Goal: Task Accomplishment & Management: Use online tool/utility

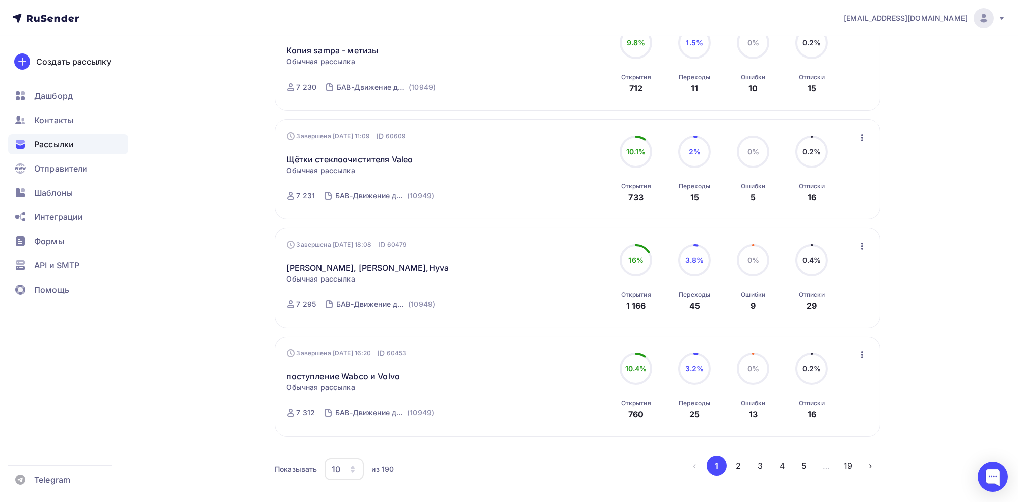
scroll to position [895, 0]
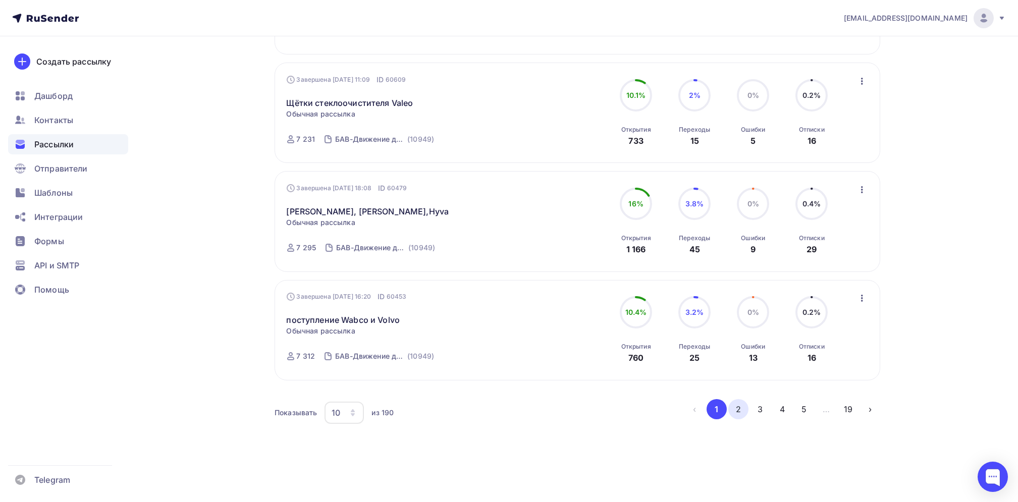
click at [741, 412] on button "2" at bounding box center [738, 409] width 20 height 20
click at [757, 406] on button "3" at bounding box center [761, 409] width 20 height 20
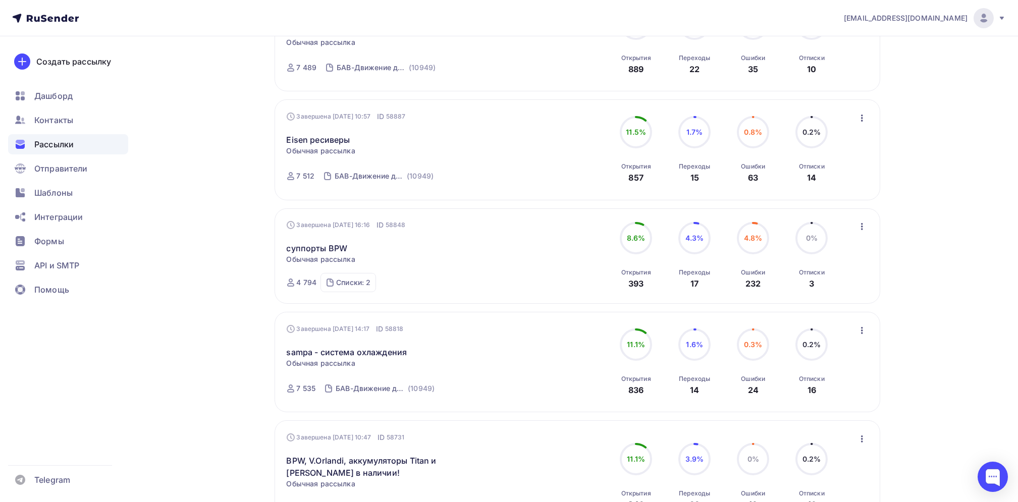
scroll to position [707, 0]
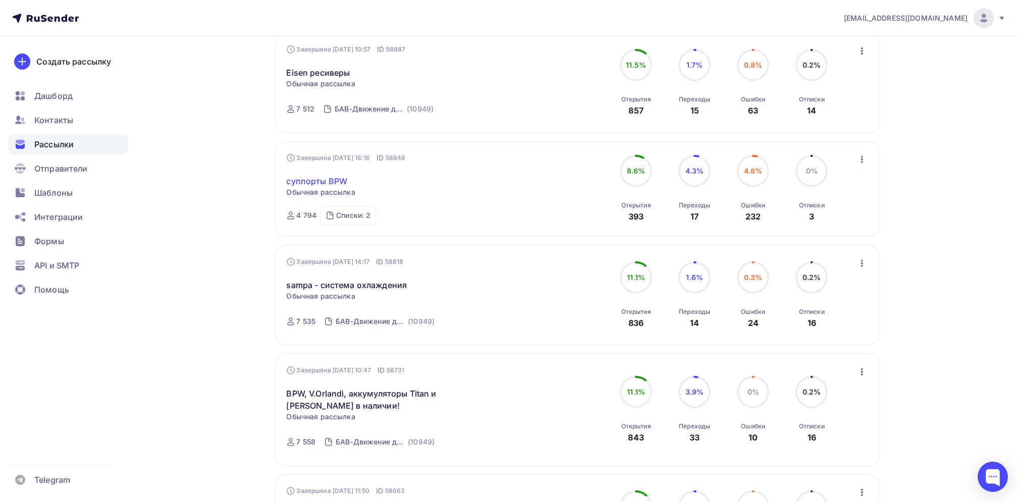
click at [315, 177] on link "суппорты BPW" at bounding box center [317, 181] width 61 height 12
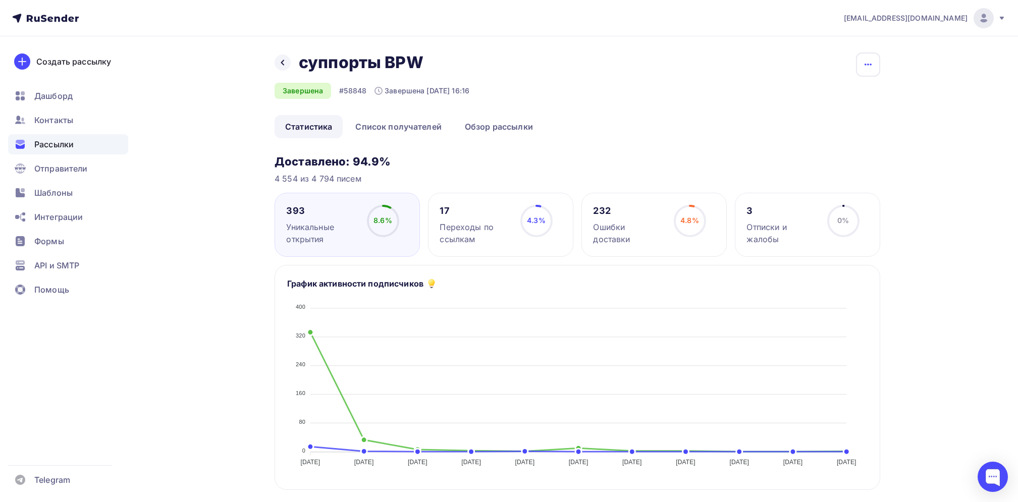
click at [869, 62] on icon "button" at bounding box center [868, 65] width 12 height 12
click at [839, 93] on div "Копировать" at bounding box center [829, 96] width 97 height 12
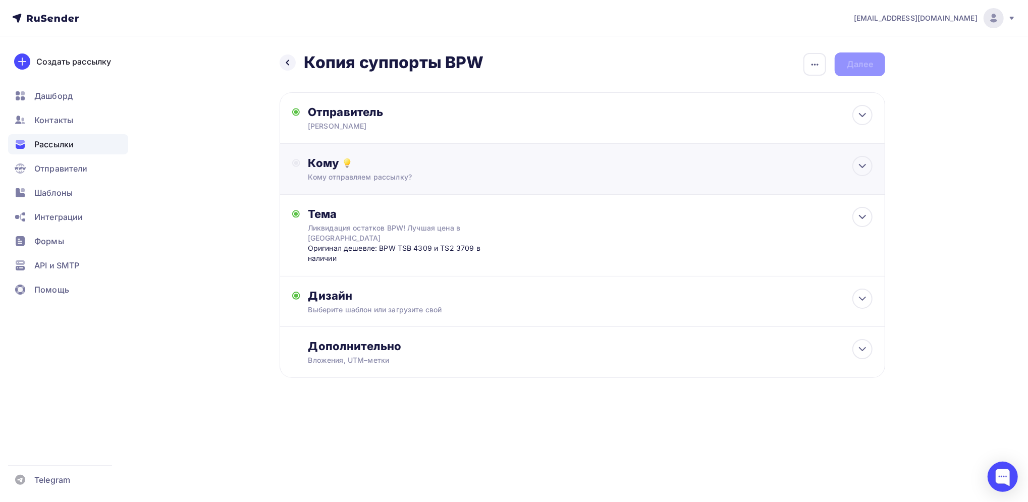
click at [375, 177] on div "Кому отправляем рассылку?" at bounding box center [562, 177] width 508 height 10
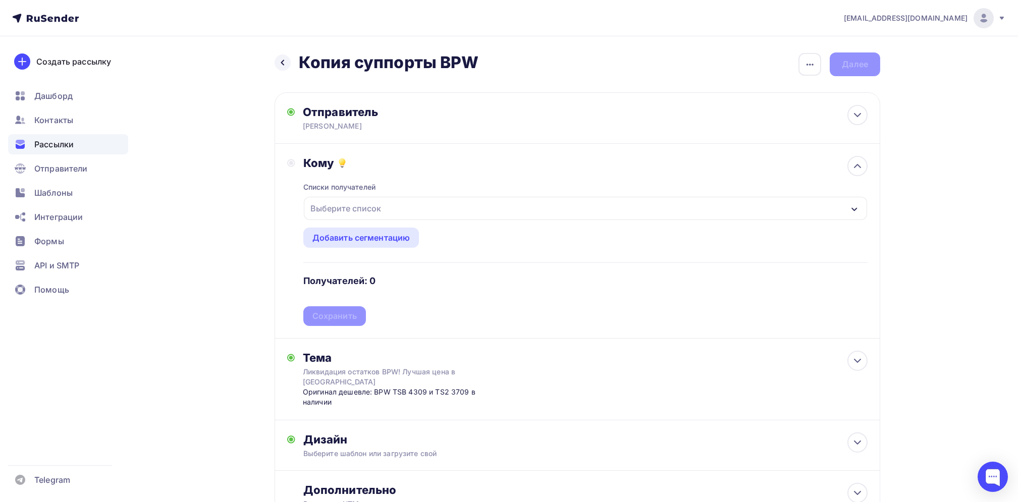
click at [375, 206] on div "Выберите список" at bounding box center [345, 208] width 79 height 18
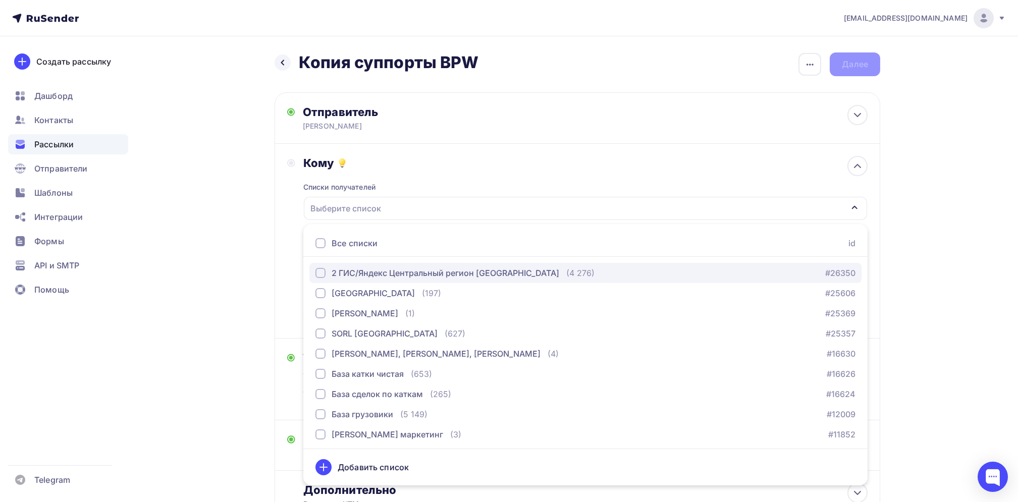
click at [322, 271] on div "button" at bounding box center [321, 273] width 10 height 10
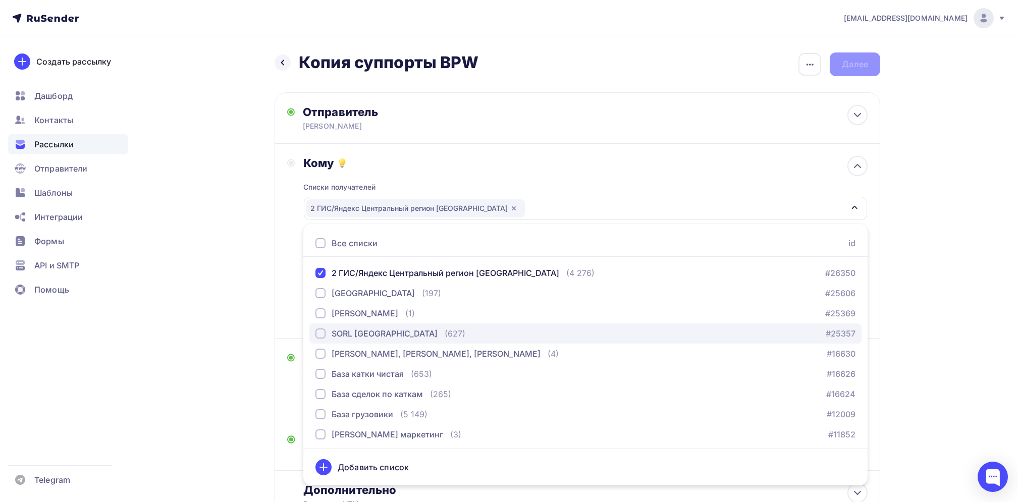
click at [318, 332] on div "button" at bounding box center [321, 334] width 10 height 10
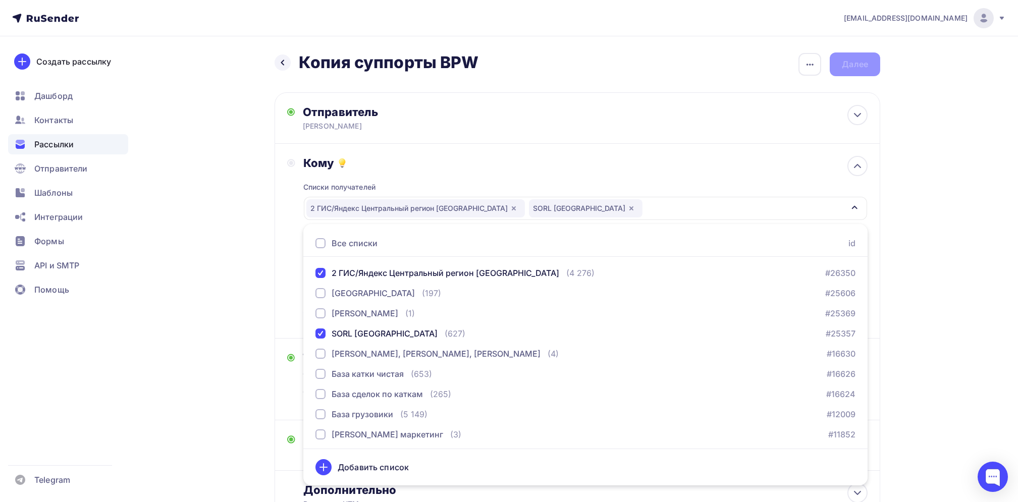
click at [946, 240] on div "[EMAIL_ADDRESS][DOMAIN_NAME] Аккаунт Тарифы Выйти Создать рассылку [GEOGRAPHIC_…" at bounding box center [509, 293] width 1018 height 587
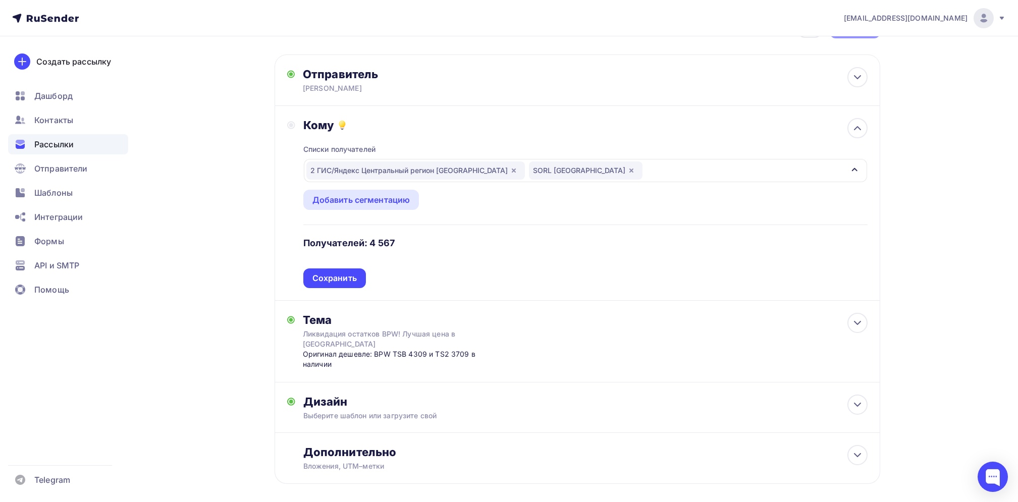
scroll to position [67, 0]
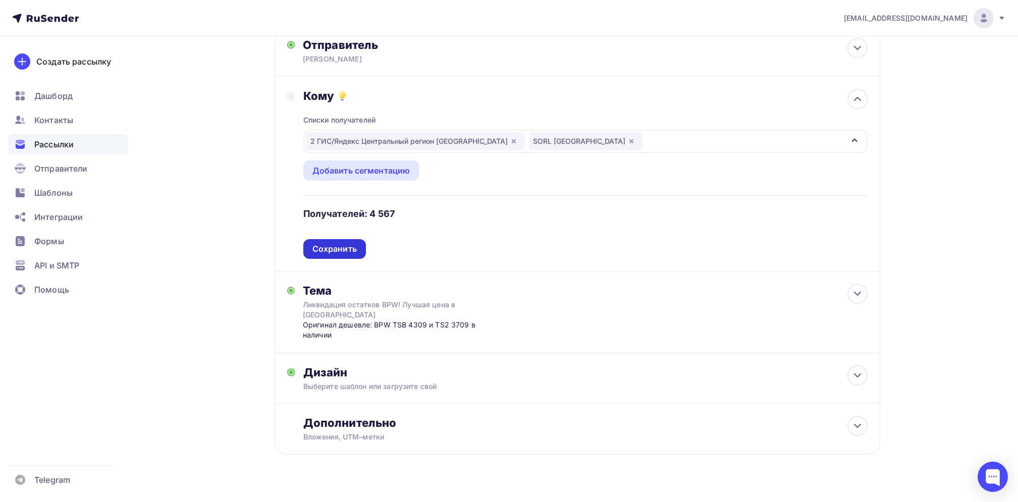
click at [323, 244] on div "Сохранить" at bounding box center [334, 249] width 44 height 12
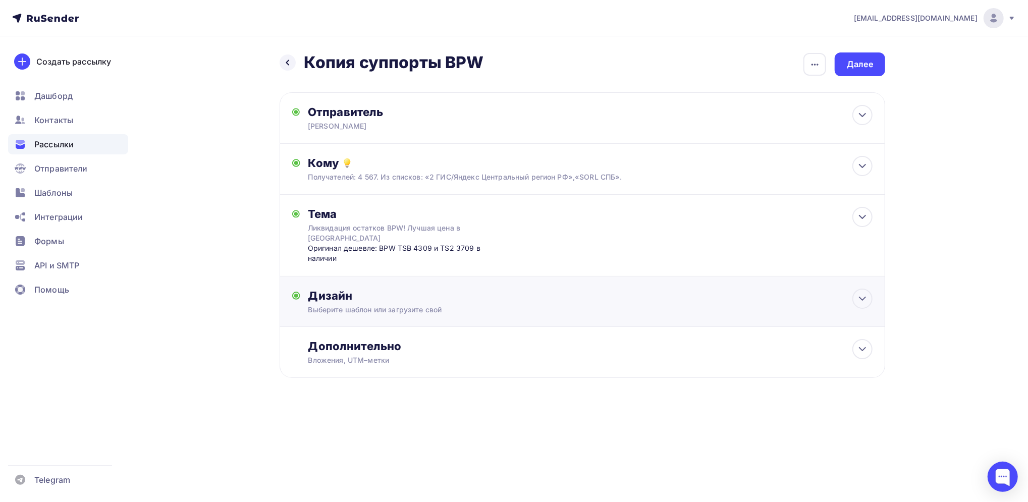
click at [334, 289] on div "Дизайн" at bounding box center [590, 296] width 564 height 14
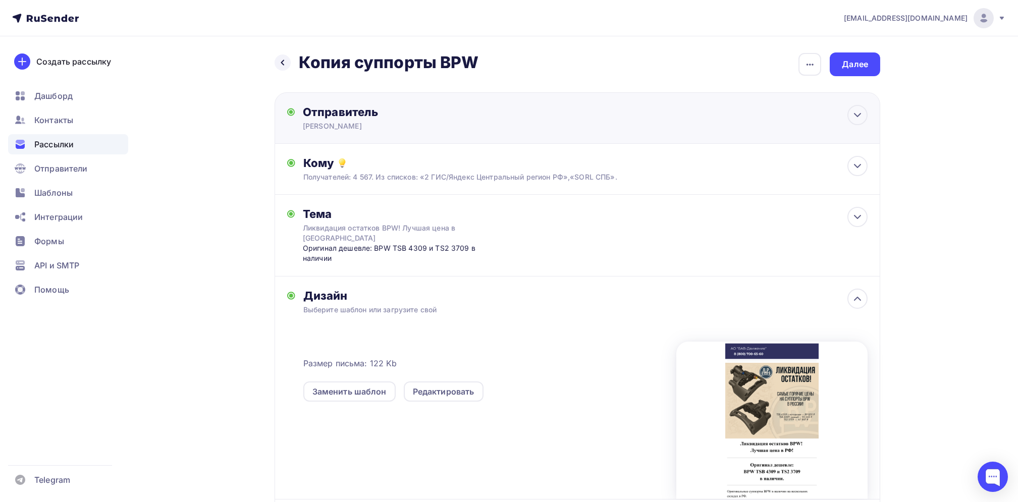
click at [317, 115] on div "Отправитель" at bounding box center [412, 112] width 219 height 14
type input "[PERSON_NAME]"
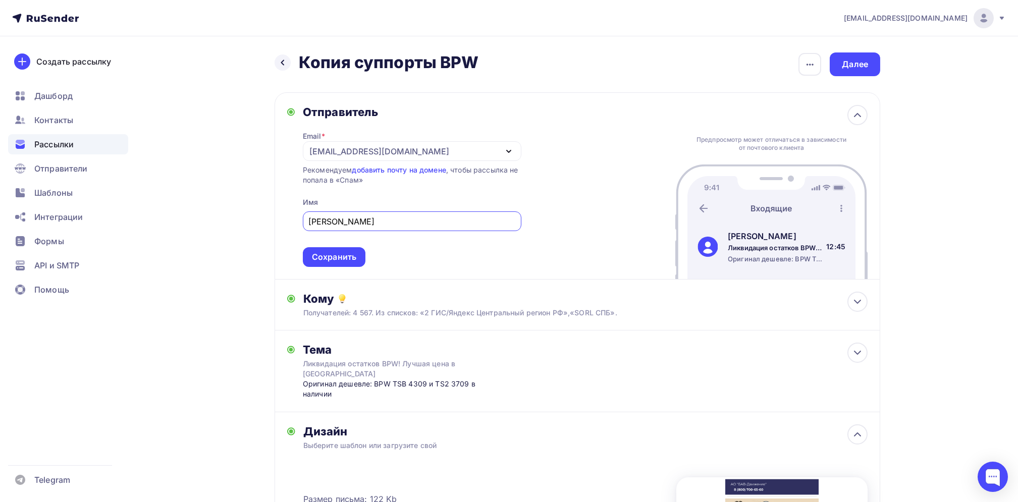
click at [511, 151] on icon "button" at bounding box center [509, 151] width 12 height 12
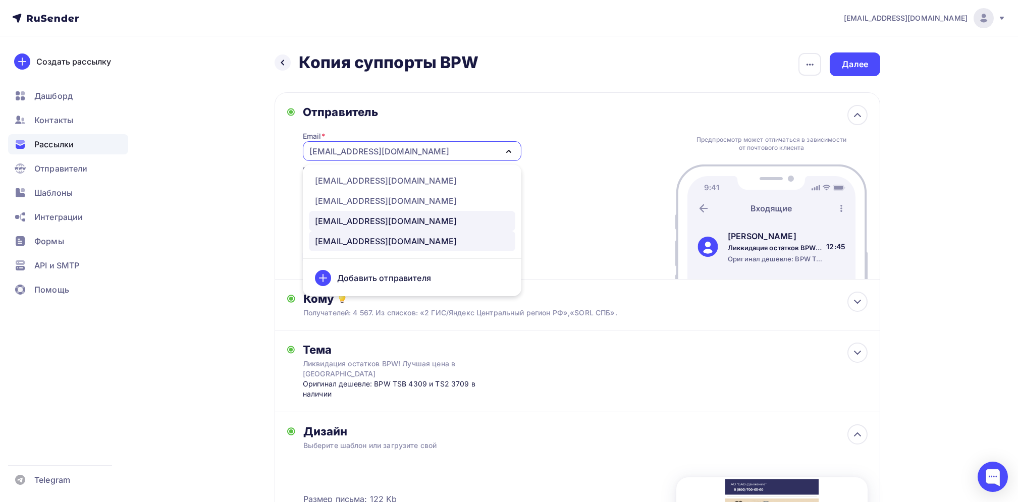
click at [325, 223] on div "[EMAIL_ADDRESS][DOMAIN_NAME]" at bounding box center [386, 221] width 142 height 12
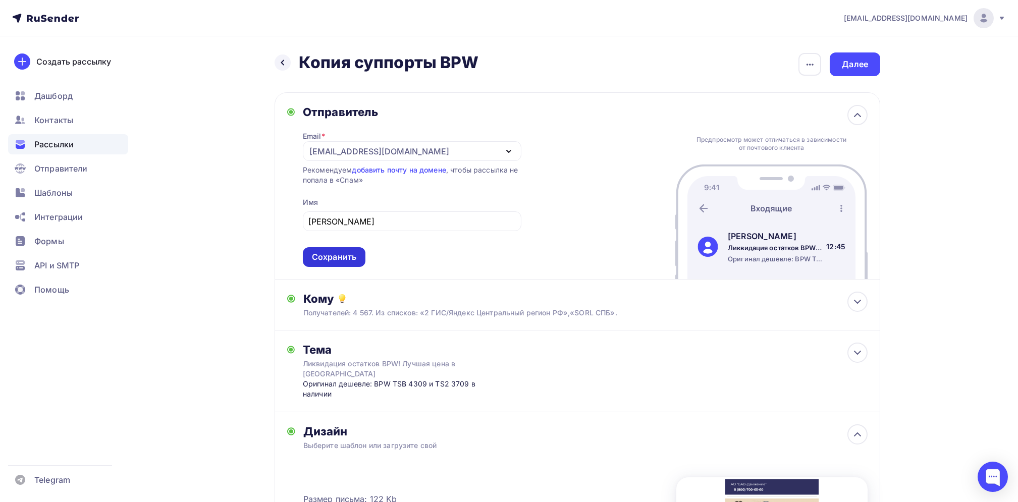
click at [334, 258] on div "Сохранить" at bounding box center [334, 257] width 44 height 12
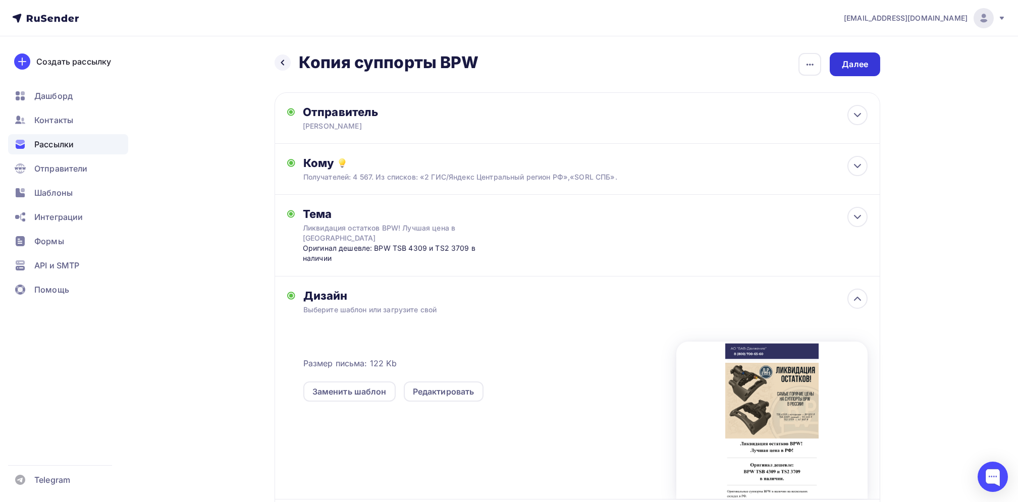
click at [858, 65] on div "Далее" at bounding box center [855, 65] width 26 height 12
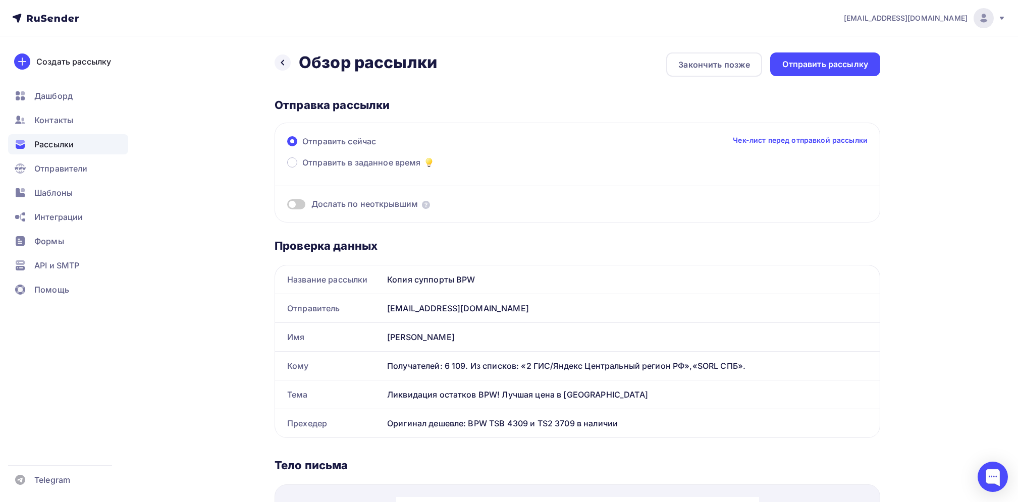
click at [858, 65] on div "Отправить рассылку" at bounding box center [825, 65] width 86 height 12
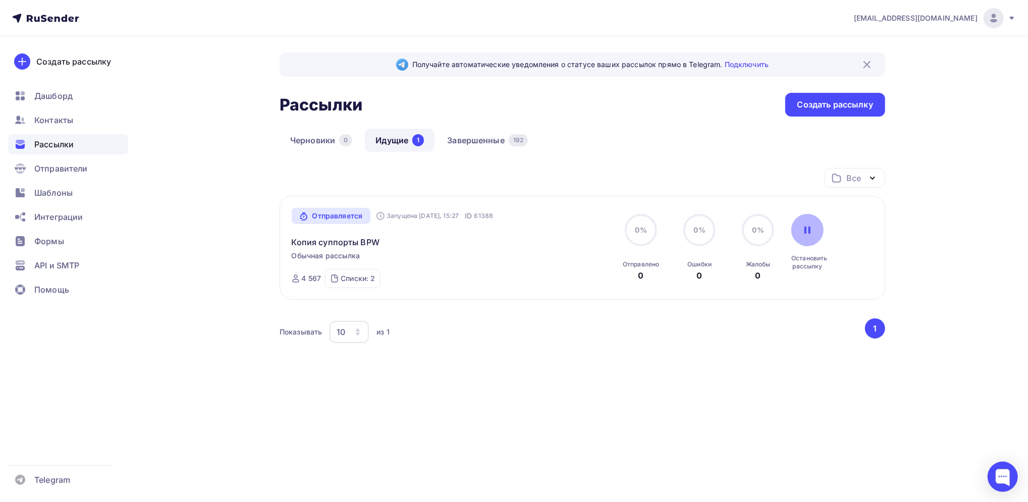
click at [811, 235] on div at bounding box center [808, 230] width 32 height 32
click at [68, 139] on span "Рассылки" at bounding box center [53, 144] width 39 height 12
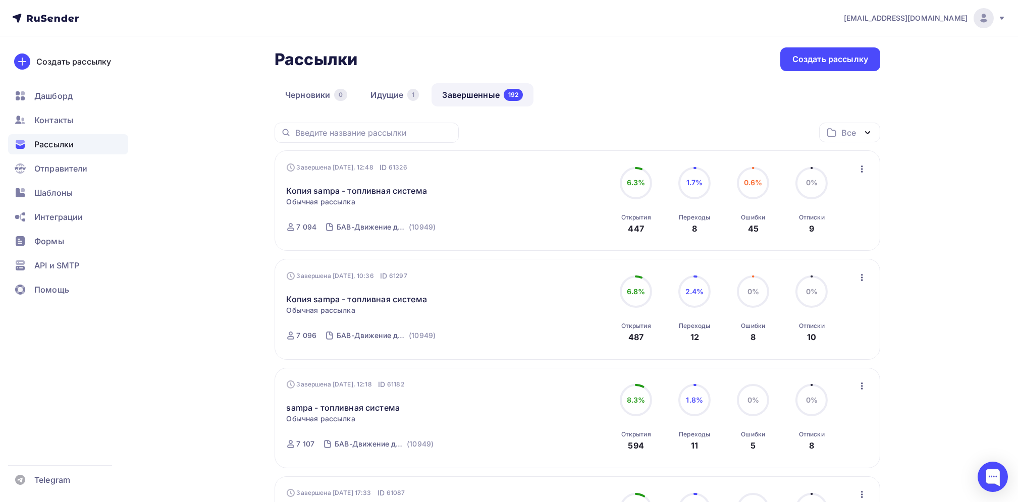
scroll to position [67, 0]
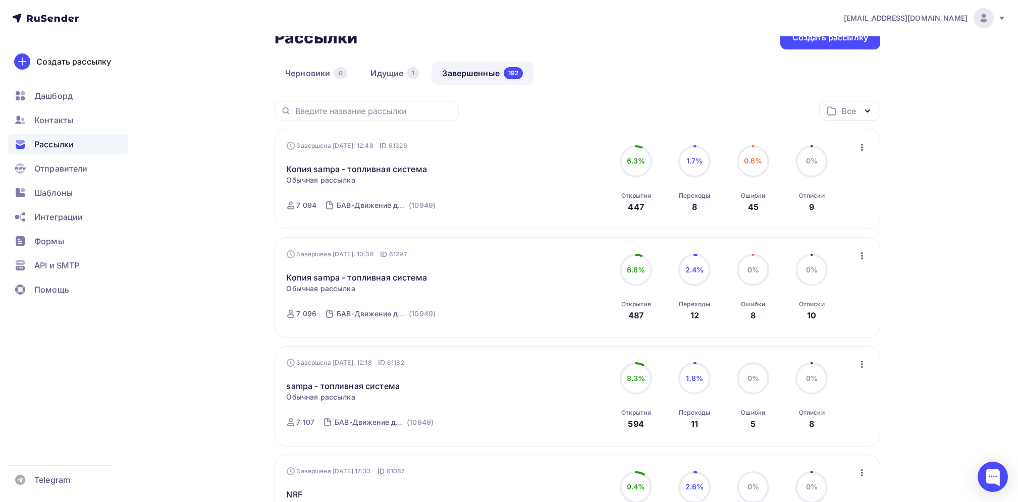
click at [466, 70] on link "Завершенные 192" at bounding box center [483, 73] width 102 height 23
click at [385, 70] on link "Идущие 1" at bounding box center [395, 73] width 70 height 23
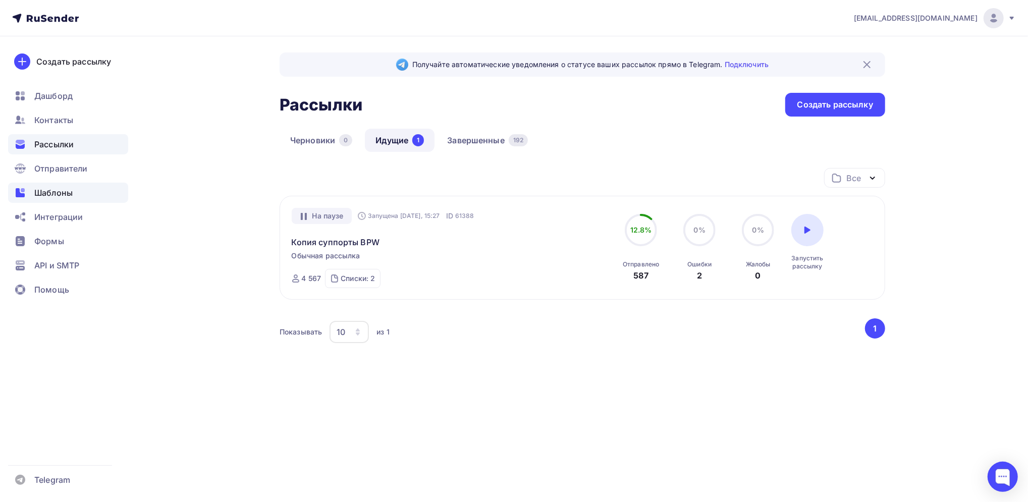
click at [60, 190] on span "Шаблоны" at bounding box center [53, 193] width 38 height 12
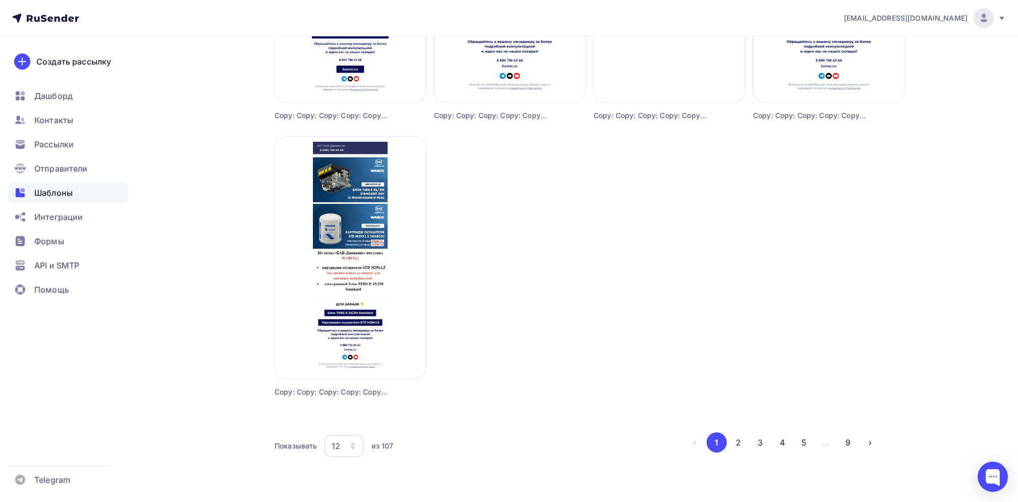
scroll to position [829, 0]
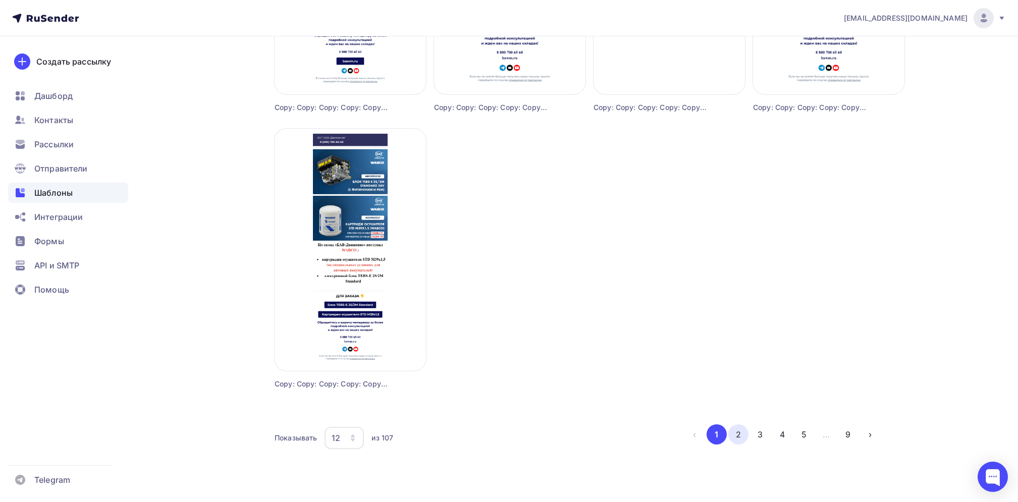
click at [743, 436] on button "2" at bounding box center [738, 435] width 20 height 20
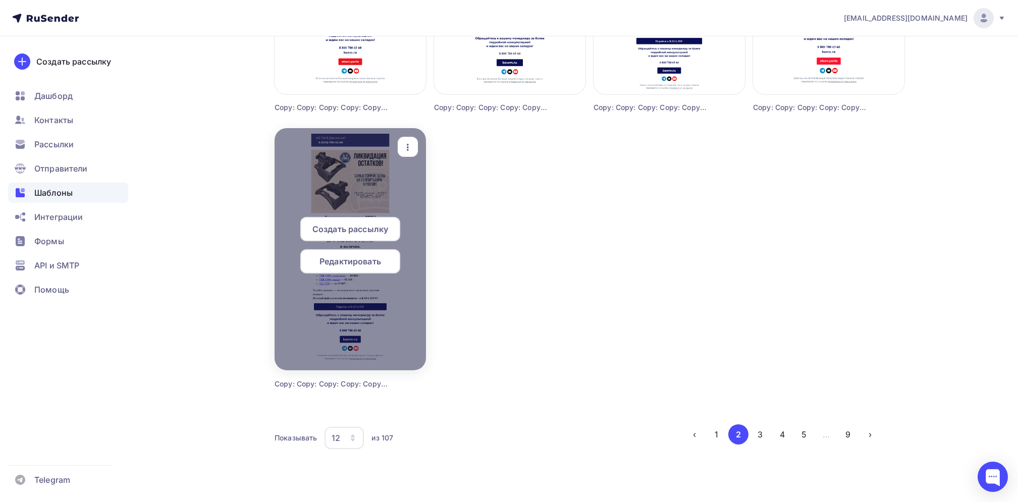
click at [367, 176] on div at bounding box center [350, 249] width 151 height 242
click at [363, 181] on div at bounding box center [350, 249] width 151 height 242
click at [382, 353] on div at bounding box center [350, 249] width 151 height 242
click at [402, 142] on icon "button" at bounding box center [408, 147] width 12 height 12
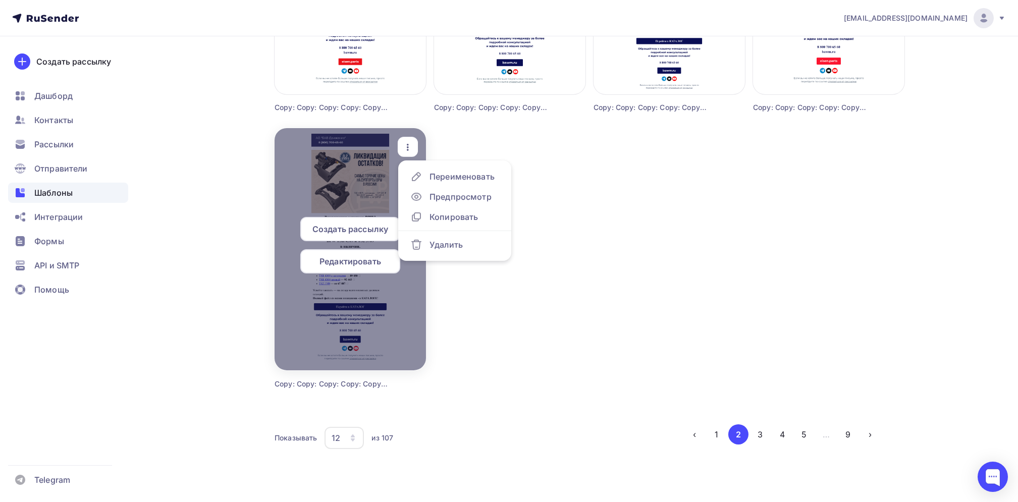
click at [356, 262] on span "Редактировать" at bounding box center [351, 261] width 62 height 12
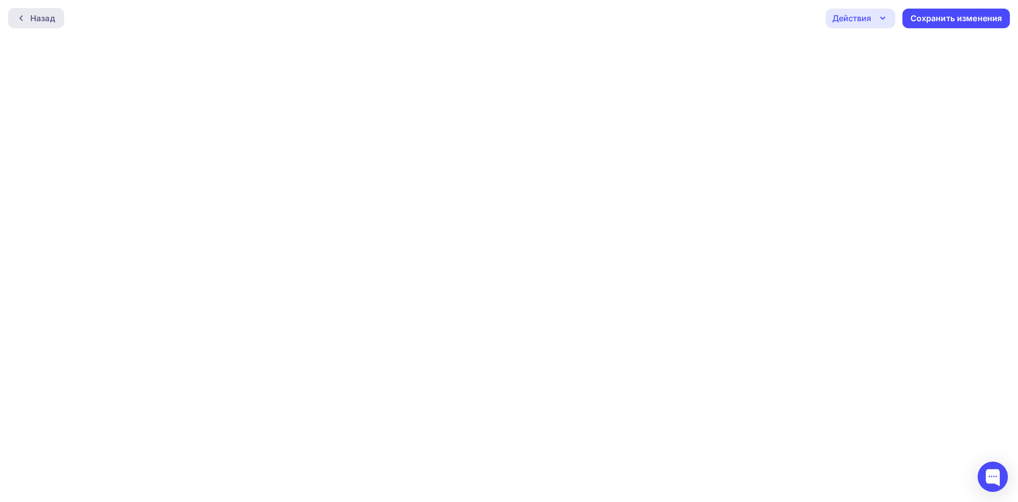
click at [15, 16] on div "Назад" at bounding box center [36, 18] width 56 height 20
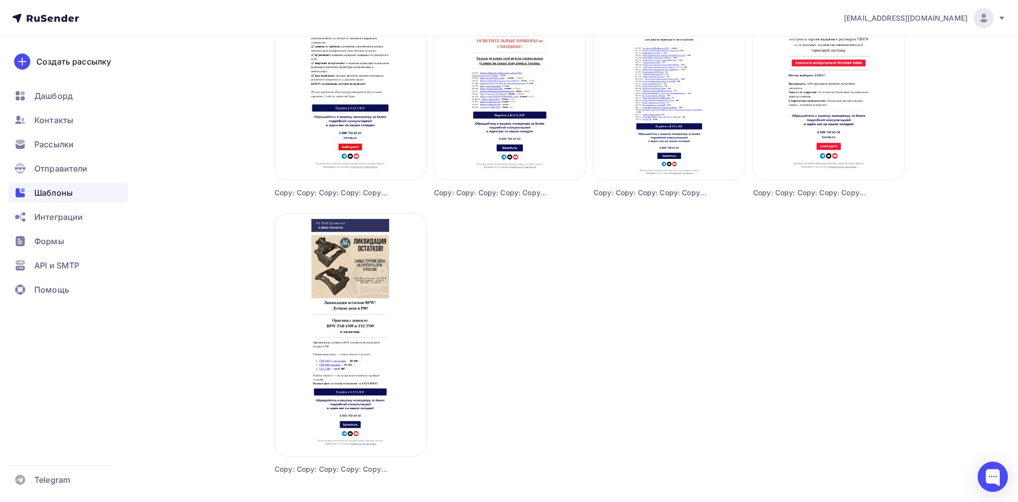
scroll to position [829, 0]
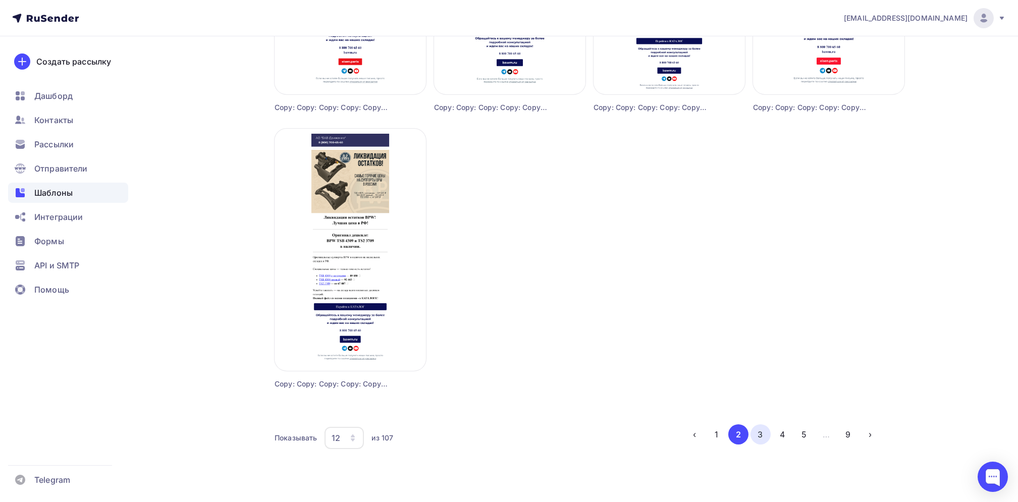
click at [762, 435] on button "3" at bounding box center [761, 435] width 20 height 20
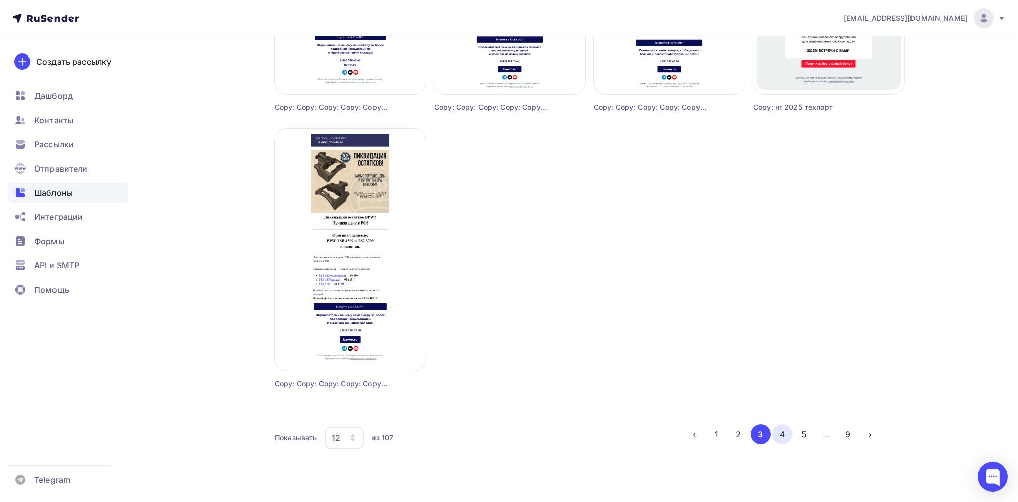
click at [781, 431] on button "4" at bounding box center [782, 435] width 20 height 20
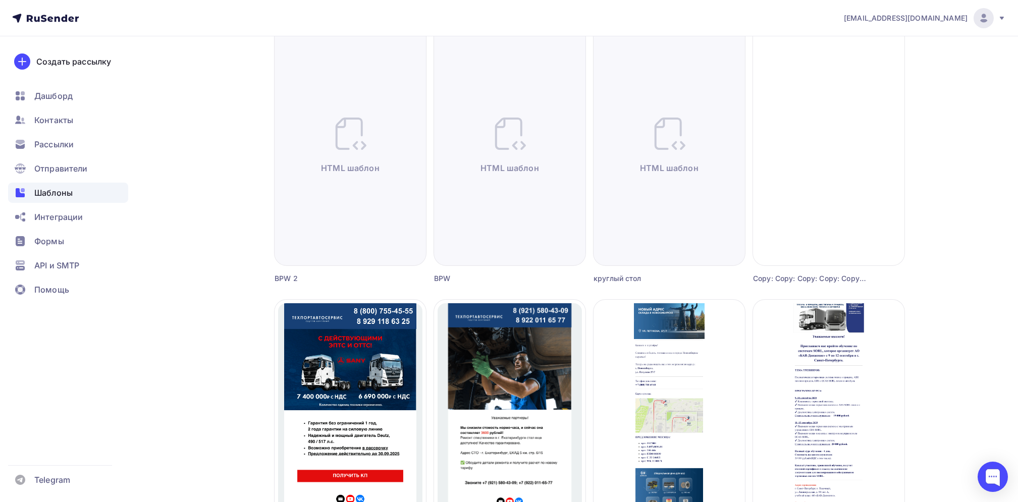
scroll to position [358, 0]
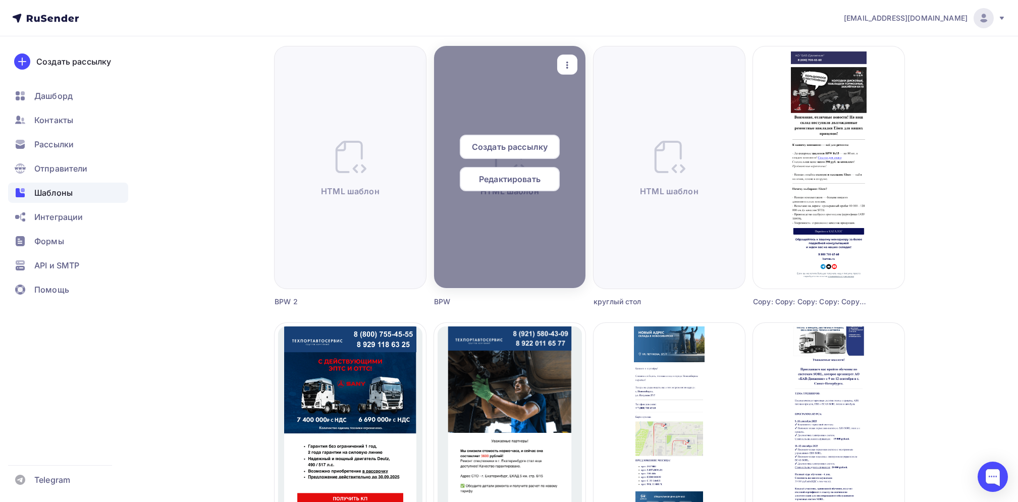
click at [503, 179] on span "Редактировать" at bounding box center [510, 179] width 62 height 12
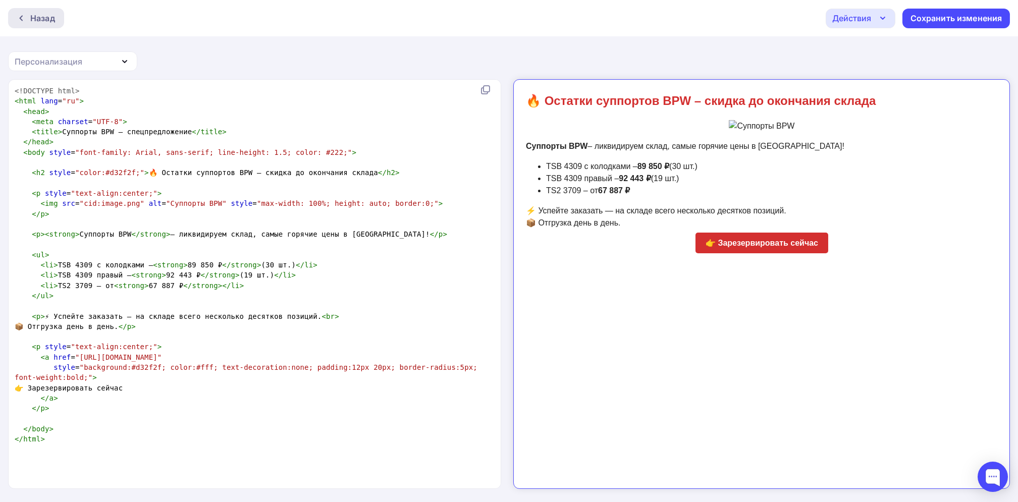
click at [25, 21] on div at bounding box center [23, 18] width 13 height 8
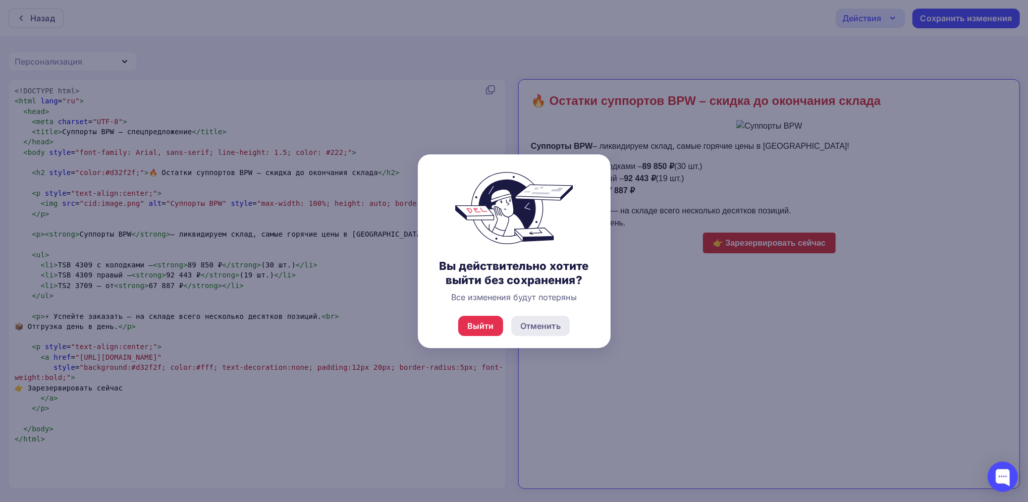
click at [549, 325] on div "Отменить" at bounding box center [540, 326] width 40 height 12
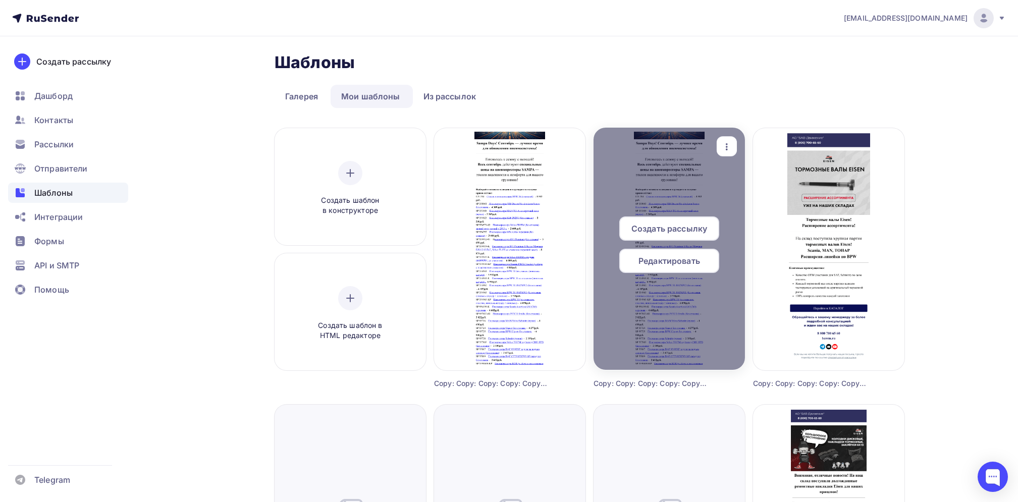
click at [675, 163] on div at bounding box center [669, 249] width 151 height 242
click at [660, 258] on span "Редактировать" at bounding box center [670, 261] width 62 height 12
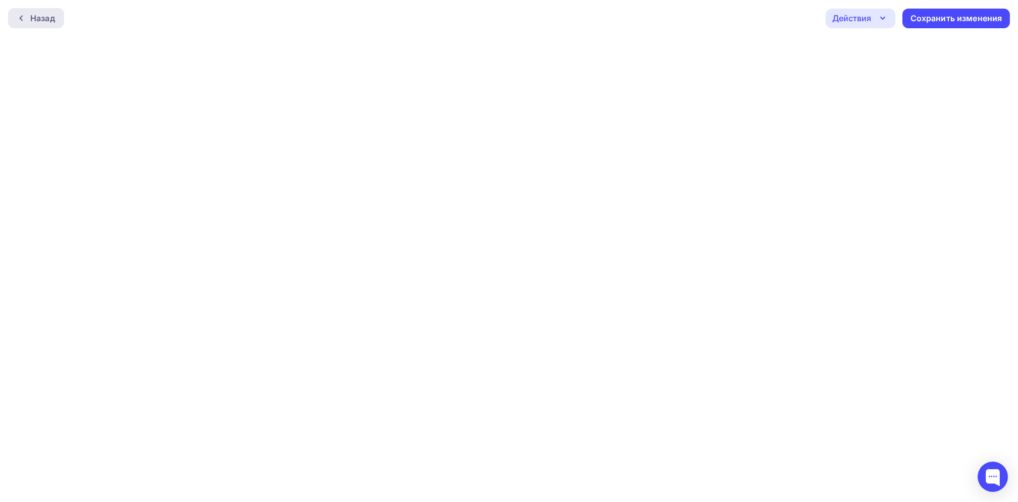
click at [39, 16] on div "Назад" at bounding box center [42, 18] width 25 height 12
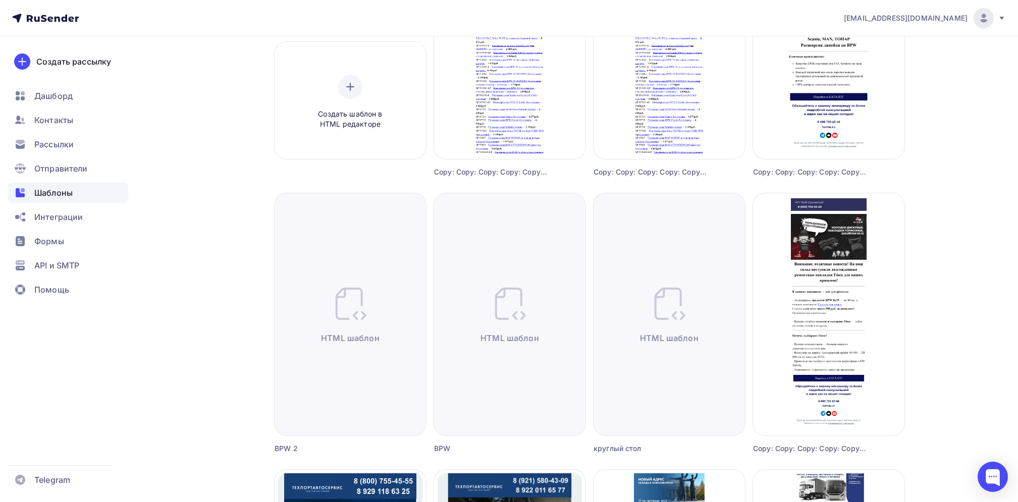
scroll to position [269, 0]
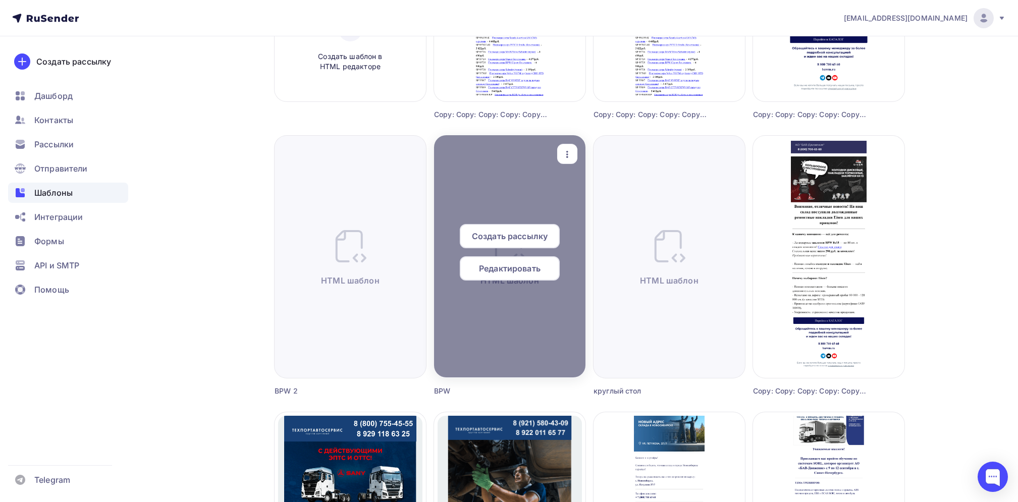
click at [506, 266] on span "Редактировать" at bounding box center [510, 269] width 62 height 12
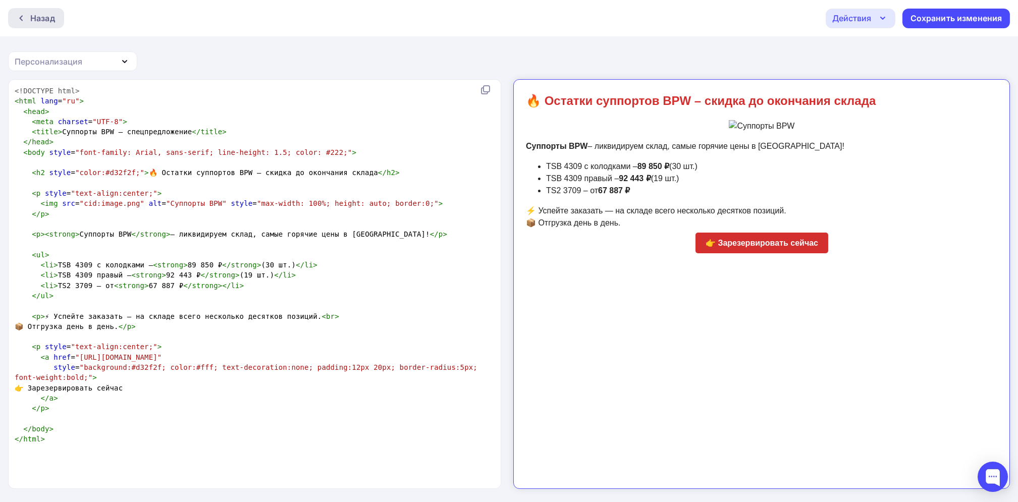
click at [35, 16] on div "Назад" at bounding box center [42, 18] width 25 height 12
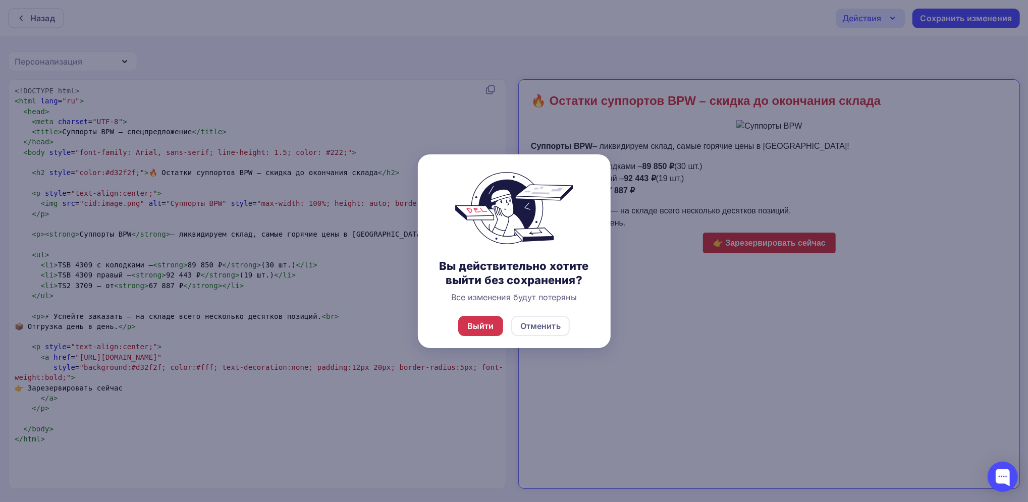
drag, startPoint x: 480, startPoint y: 332, endPoint x: 476, endPoint y: 323, distance: 9.9
click at [480, 332] on div "Выйти" at bounding box center [480, 326] width 45 height 20
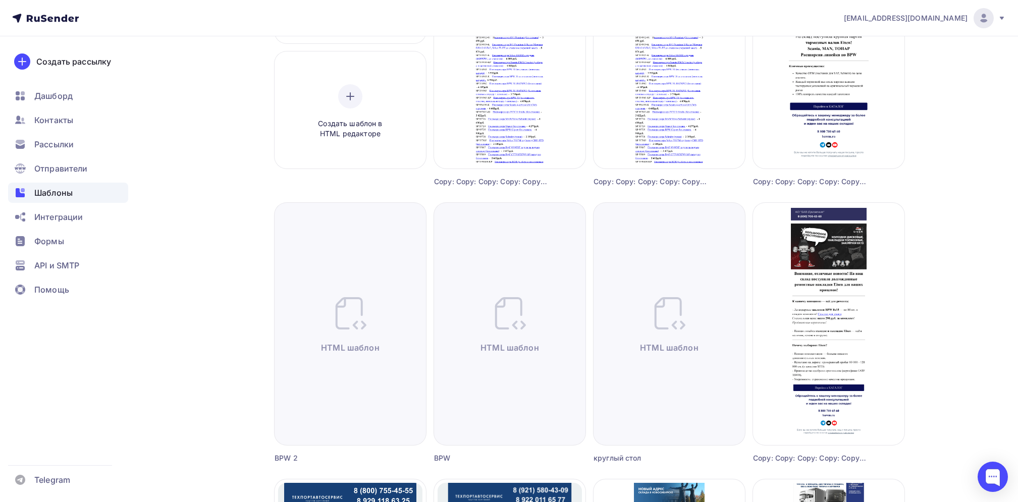
scroll to position [269, 0]
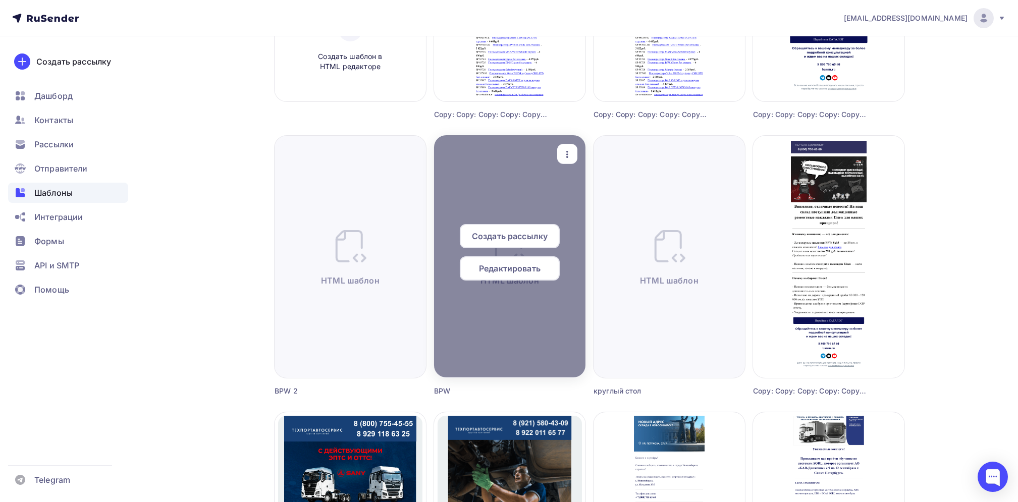
click at [509, 341] on div at bounding box center [509, 256] width 151 height 242
click at [526, 271] on span "Редактировать" at bounding box center [510, 269] width 62 height 12
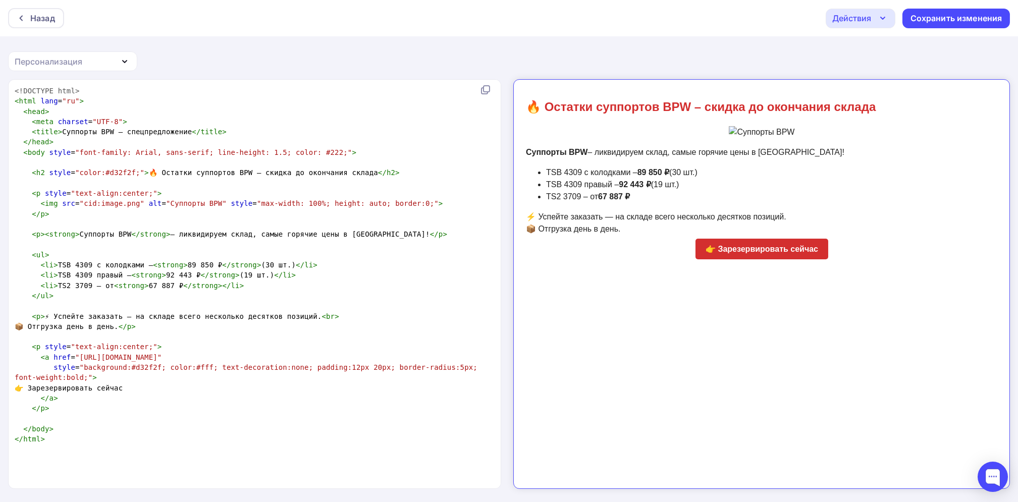
drag, startPoint x: 614, startPoint y: 175, endPoint x: 698, endPoint y: 175, distance: 83.8
click at [698, 175] on li "TSB 4309 правый – 92 443 ₽ (19 шт.)" at bounding box center [763, 176] width 452 height 12
